Goal: Transaction & Acquisition: Book appointment/travel/reservation

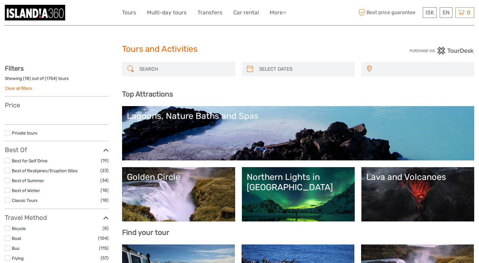
select select
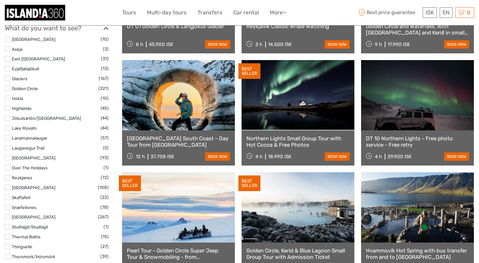
select select
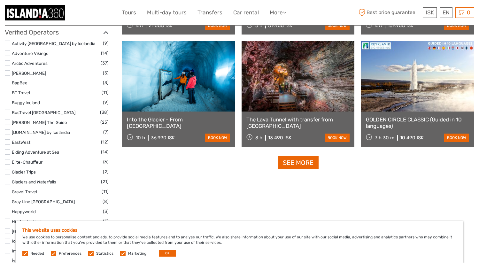
scroll to position [765, 0]
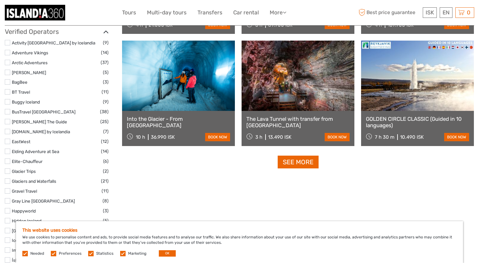
click at [202, 64] on link at bounding box center [178, 76] width 113 height 70
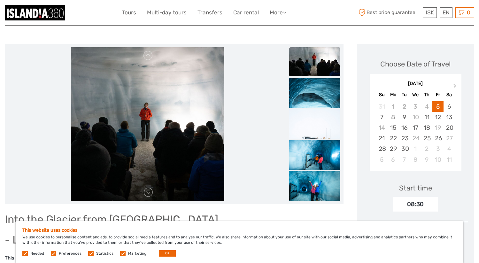
scroll to position [73, 0]
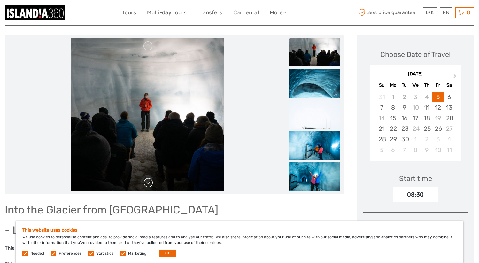
click at [150, 185] on link at bounding box center [148, 183] width 10 height 10
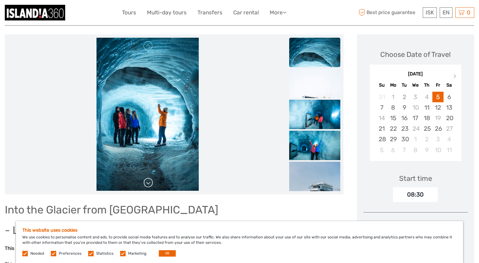
click at [150, 185] on link at bounding box center [148, 183] width 10 height 10
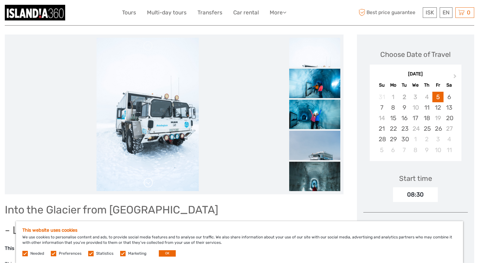
click at [150, 185] on link at bounding box center [148, 183] width 10 height 10
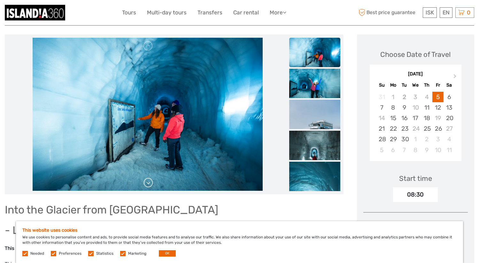
click at [150, 185] on link at bounding box center [148, 183] width 10 height 10
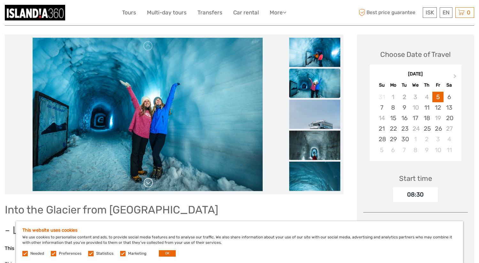
click at [150, 185] on link at bounding box center [148, 183] width 10 height 10
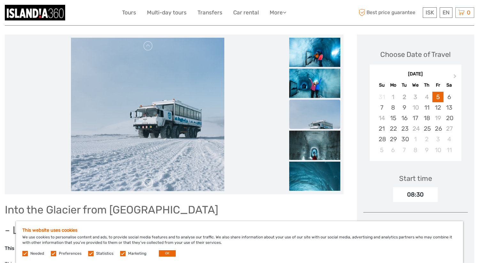
click at [150, 185] on link at bounding box center [148, 183] width 10 height 10
